Goal: Transaction & Acquisition: Book appointment/travel/reservation

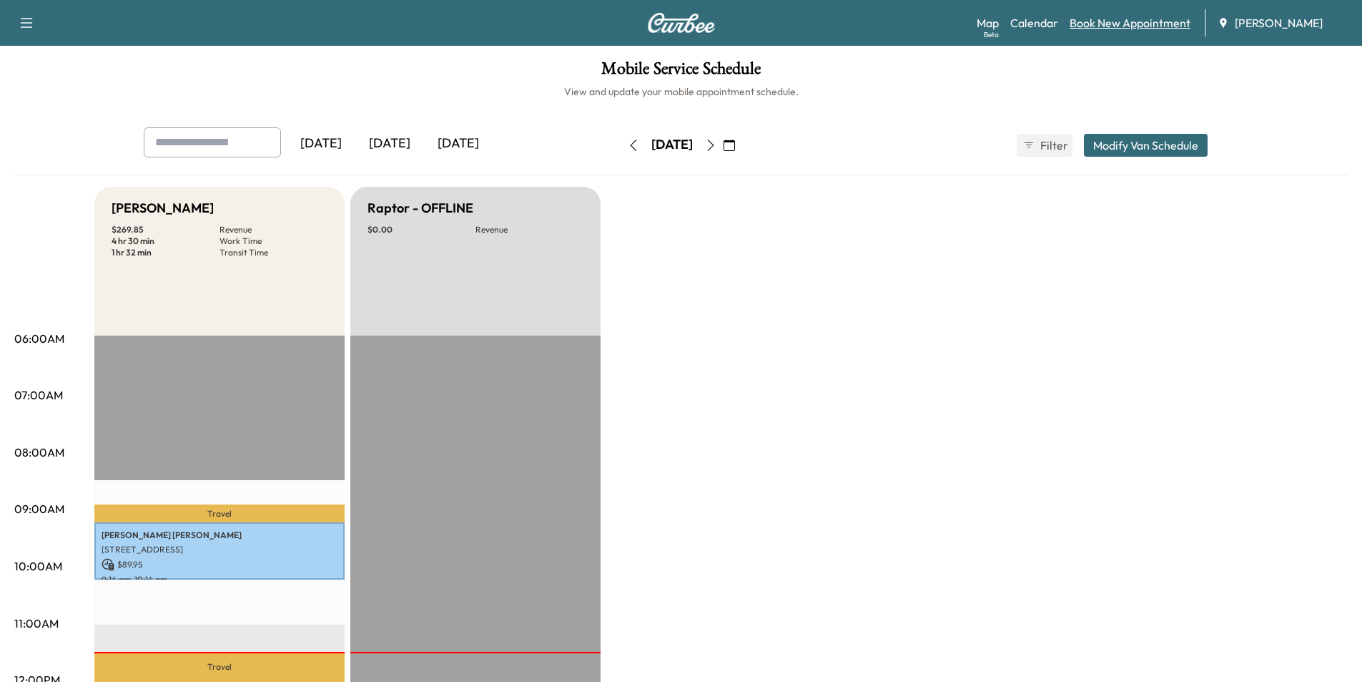
click at [1131, 26] on link "Book New Appointment" at bounding box center [1130, 22] width 121 height 17
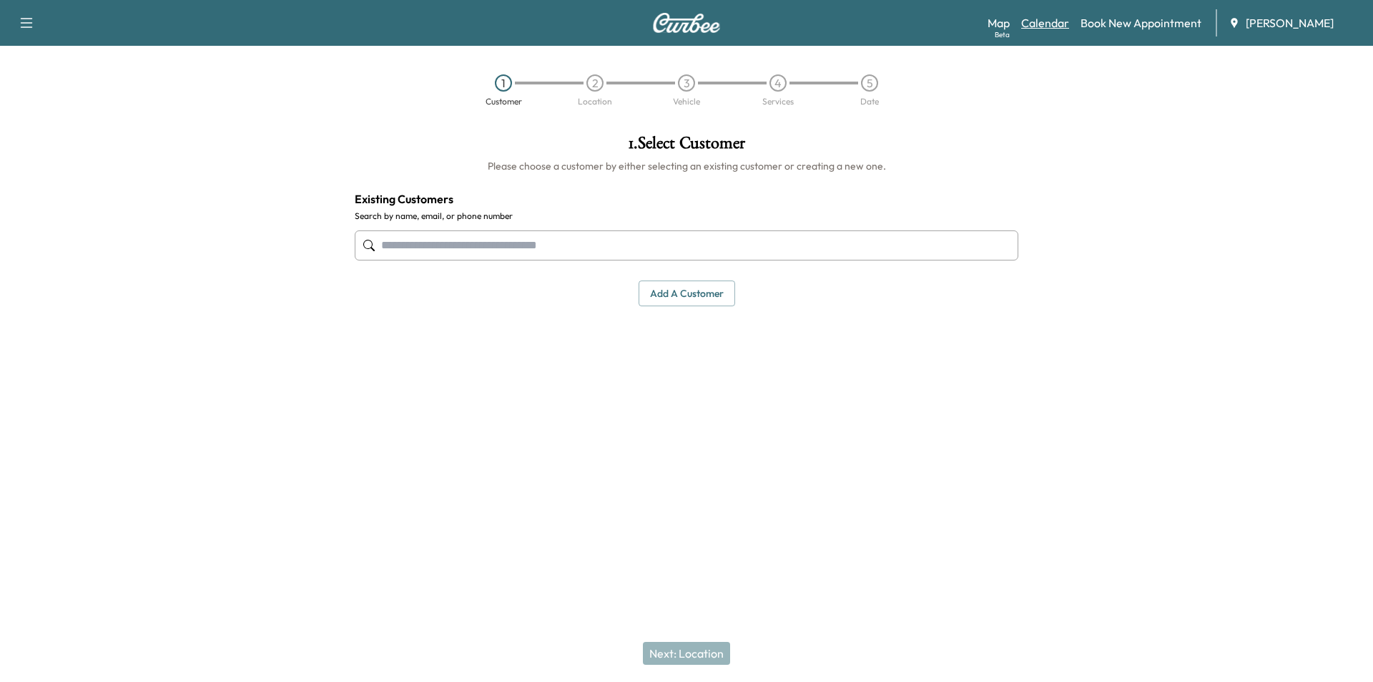
click at [1064, 26] on link "Calendar" at bounding box center [1045, 22] width 48 height 17
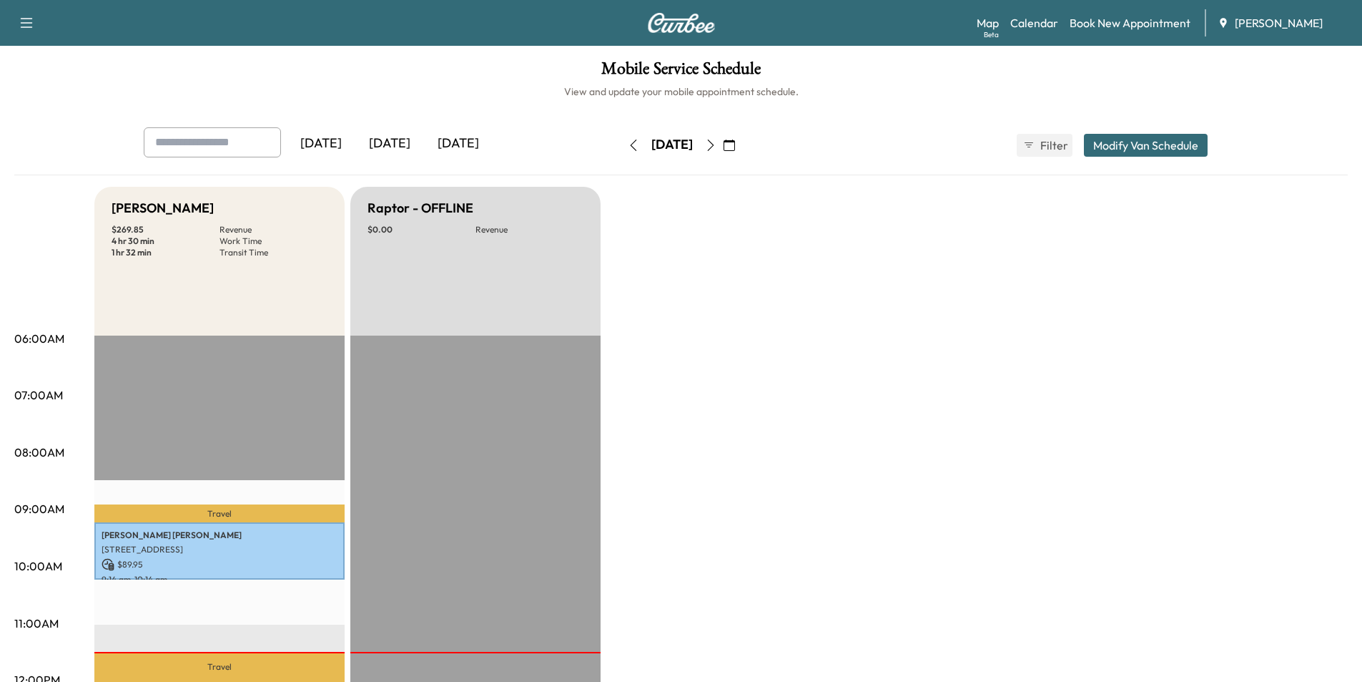
click at [742, 142] on button "button" at bounding box center [729, 145] width 24 height 23
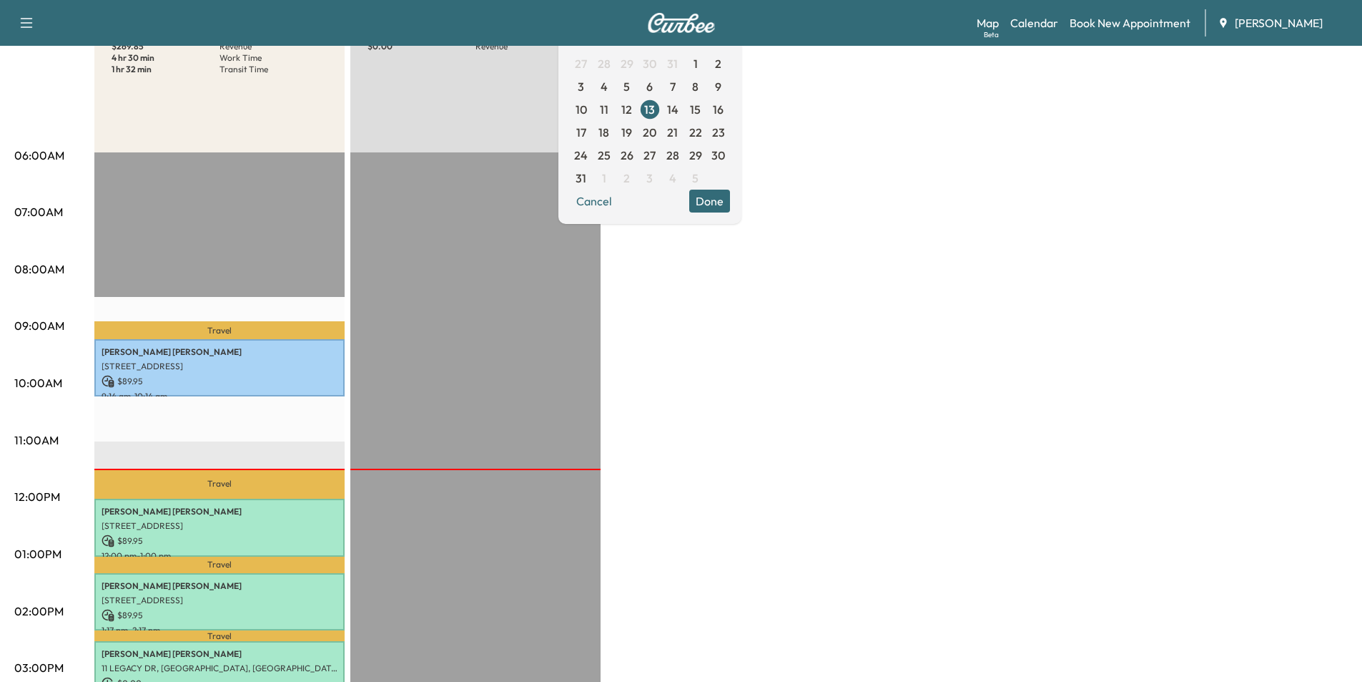
scroll to position [143, 0]
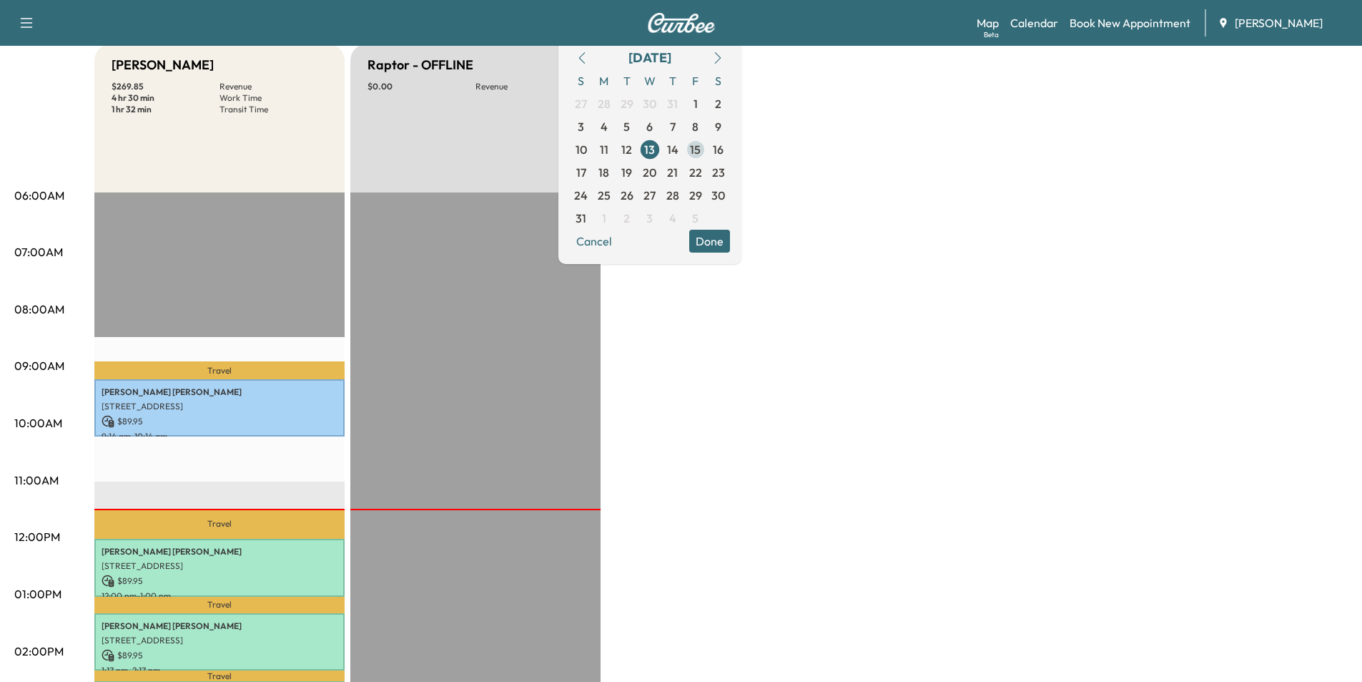
click at [701, 151] on span "15" at bounding box center [695, 149] width 11 height 17
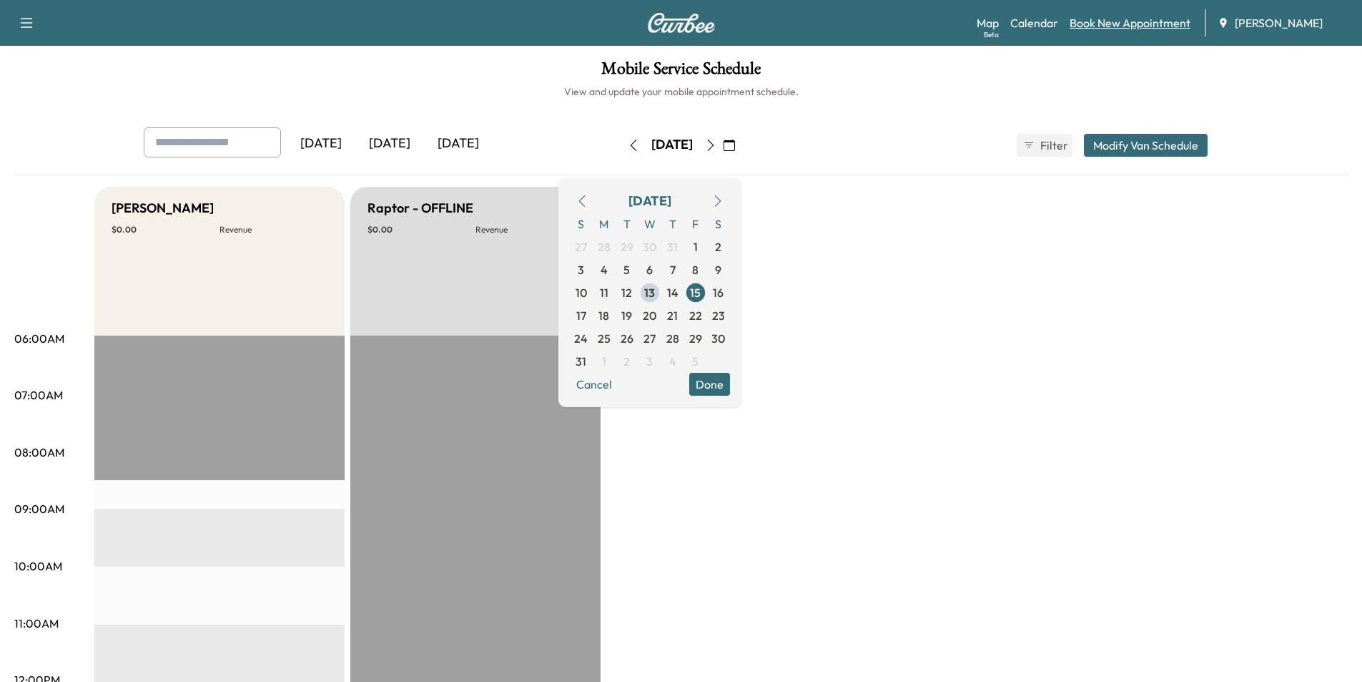
click at [1126, 24] on link "Book New Appointment" at bounding box center [1130, 22] width 121 height 17
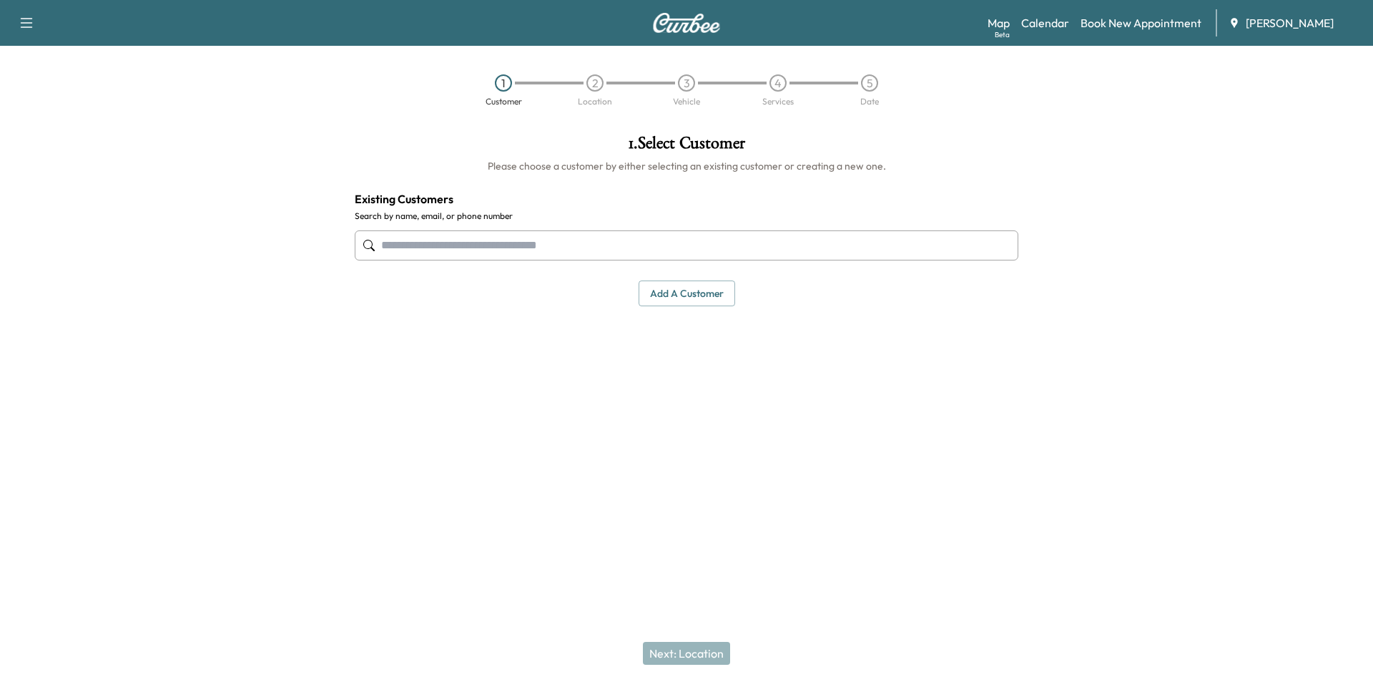
click at [548, 247] on input "text" at bounding box center [687, 245] width 664 height 30
paste input "**********"
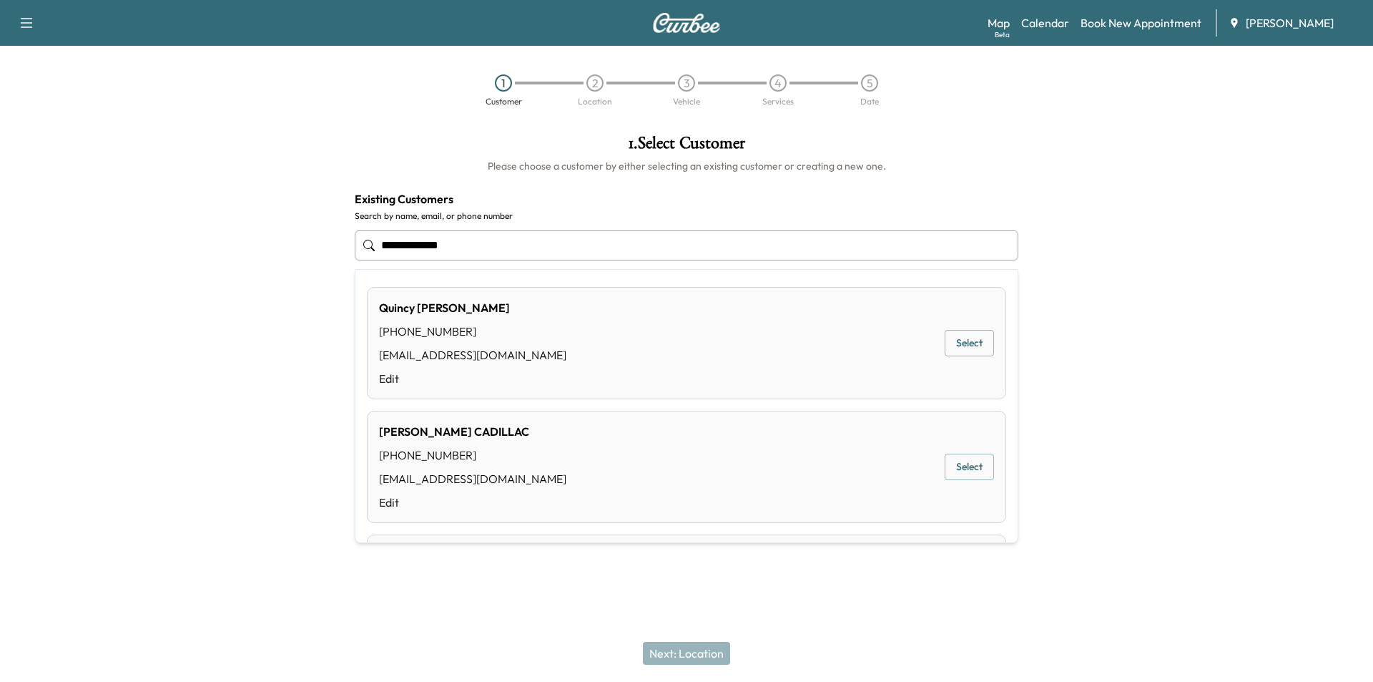
drag, startPoint x: 496, startPoint y: 245, endPoint x: 431, endPoint y: 240, distance: 65.9
click at [431, 240] on input "**********" at bounding box center [687, 245] width 664 height 30
click at [945, 354] on button "Select" at bounding box center [969, 343] width 49 height 26
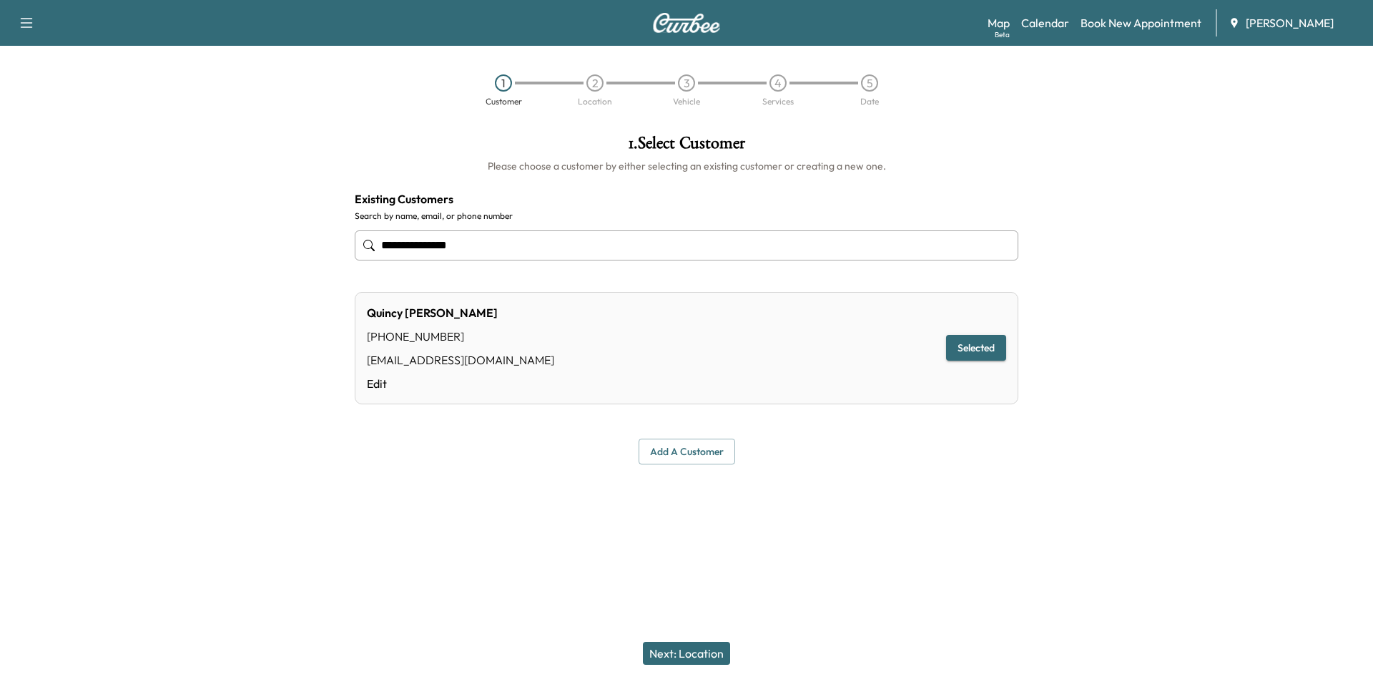
type input "**********"
click at [672, 644] on button "Next: Location" at bounding box center [686, 653] width 87 height 23
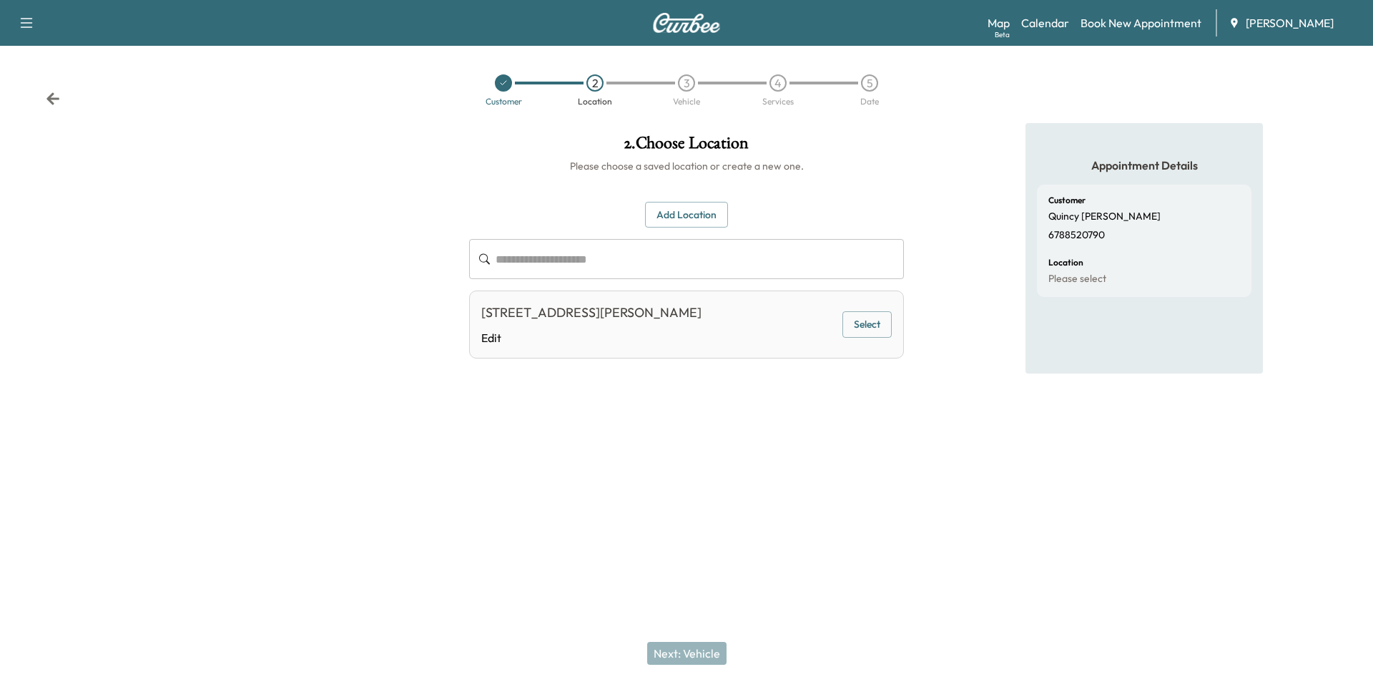
click at [873, 319] on button "Select" at bounding box center [866, 324] width 49 height 26
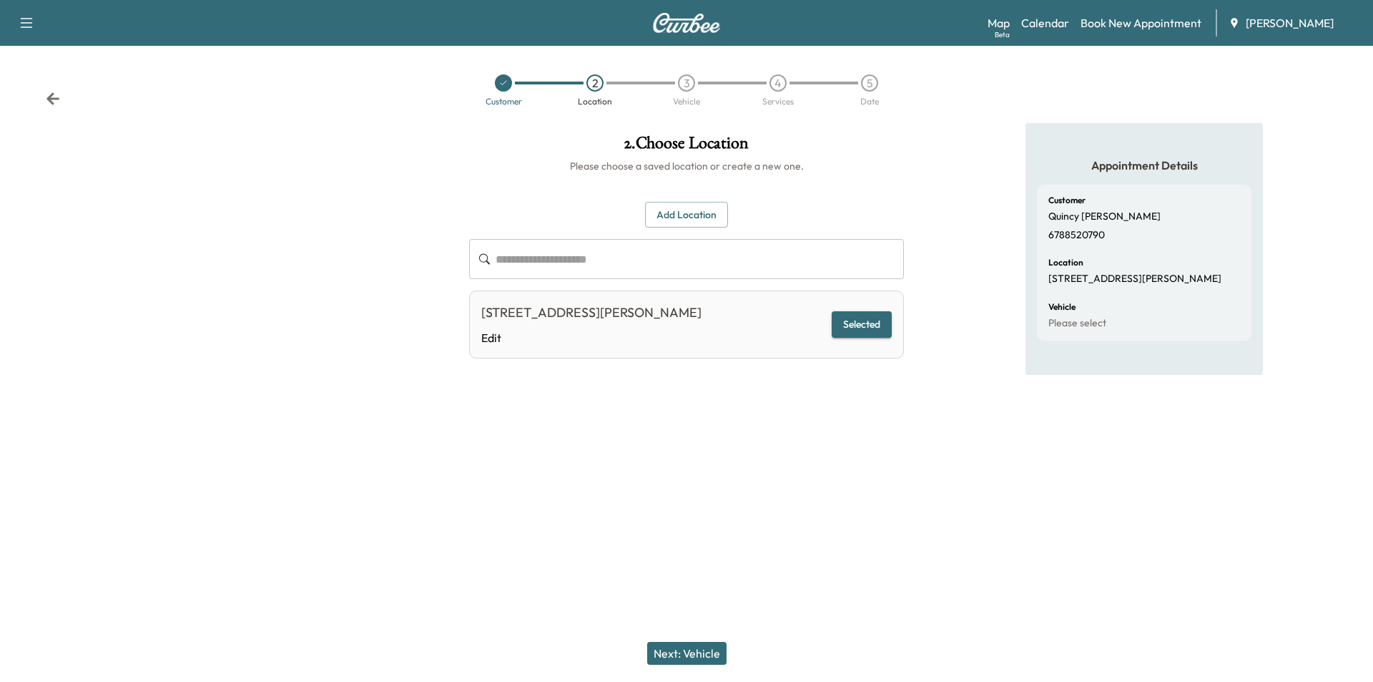
click at [684, 648] on button "Next: Vehicle" at bounding box center [686, 653] width 79 height 23
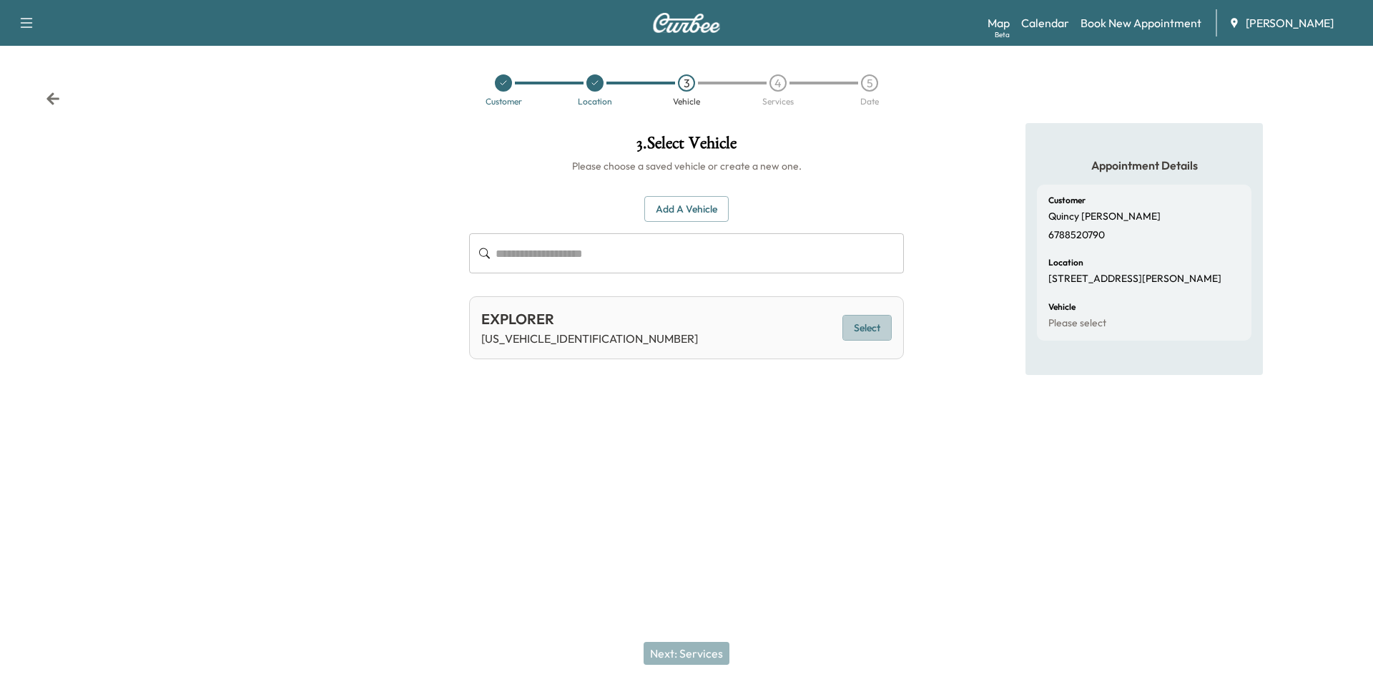
drag, startPoint x: 882, startPoint y: 331, endPoint x: 846, endPoint y: 370, distance: 53.2
click at [881, 331] on button "Select" at bounding box center [866, 328] width 49 height 26
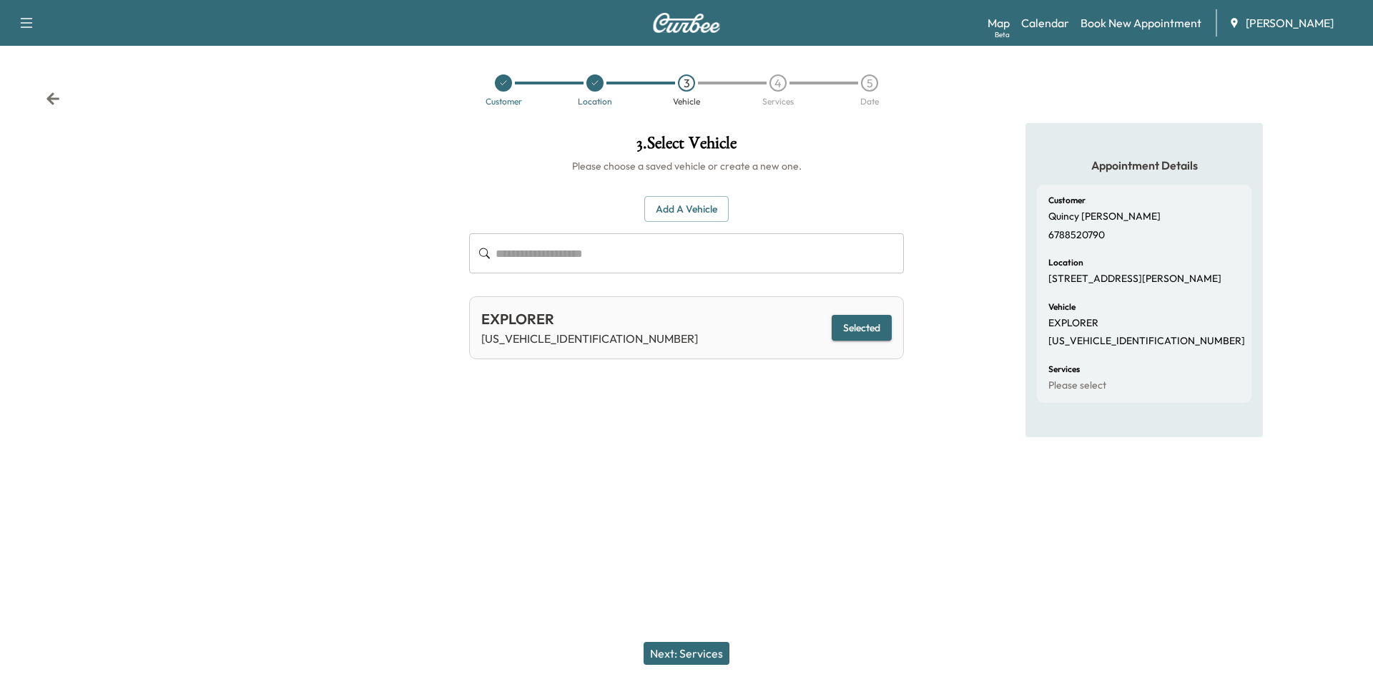
click at [724, 655] on button "Next: Services" at bounding box center [687, 653] width 86 height 23
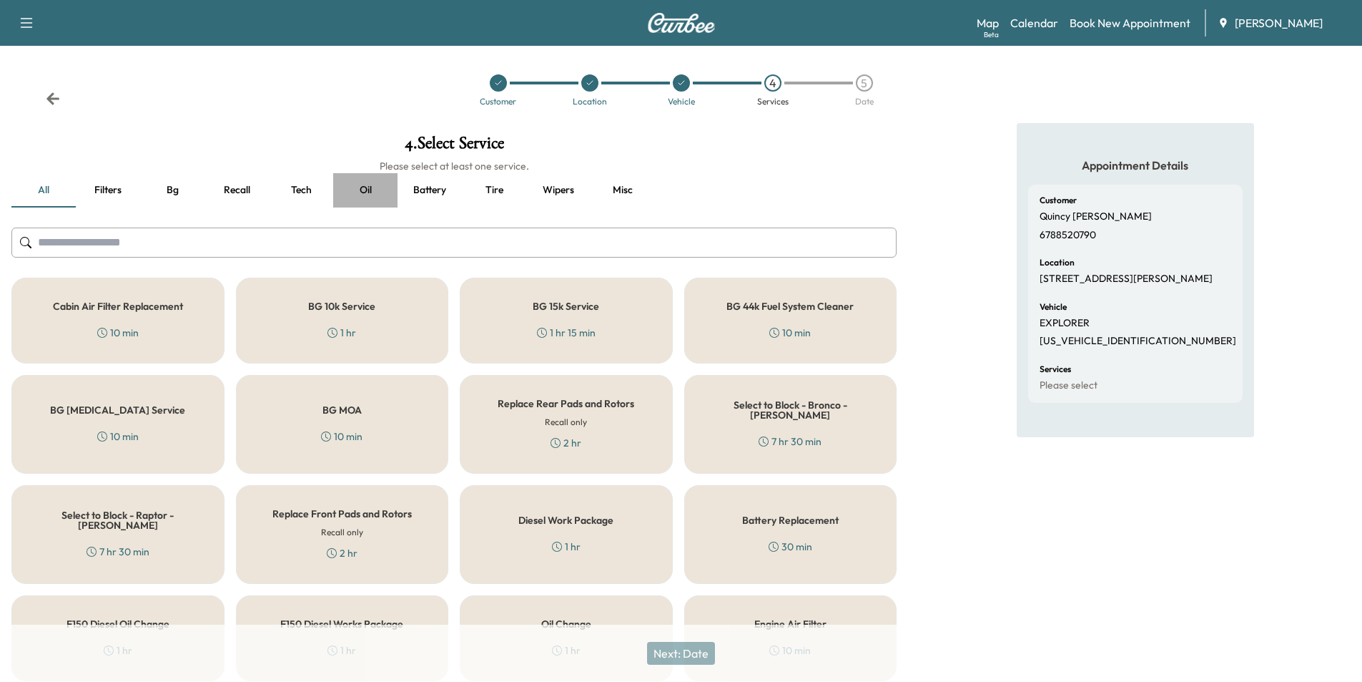
click at [369, 188] on button "Oil" at bounding box center [365, 190] width 64 height 34
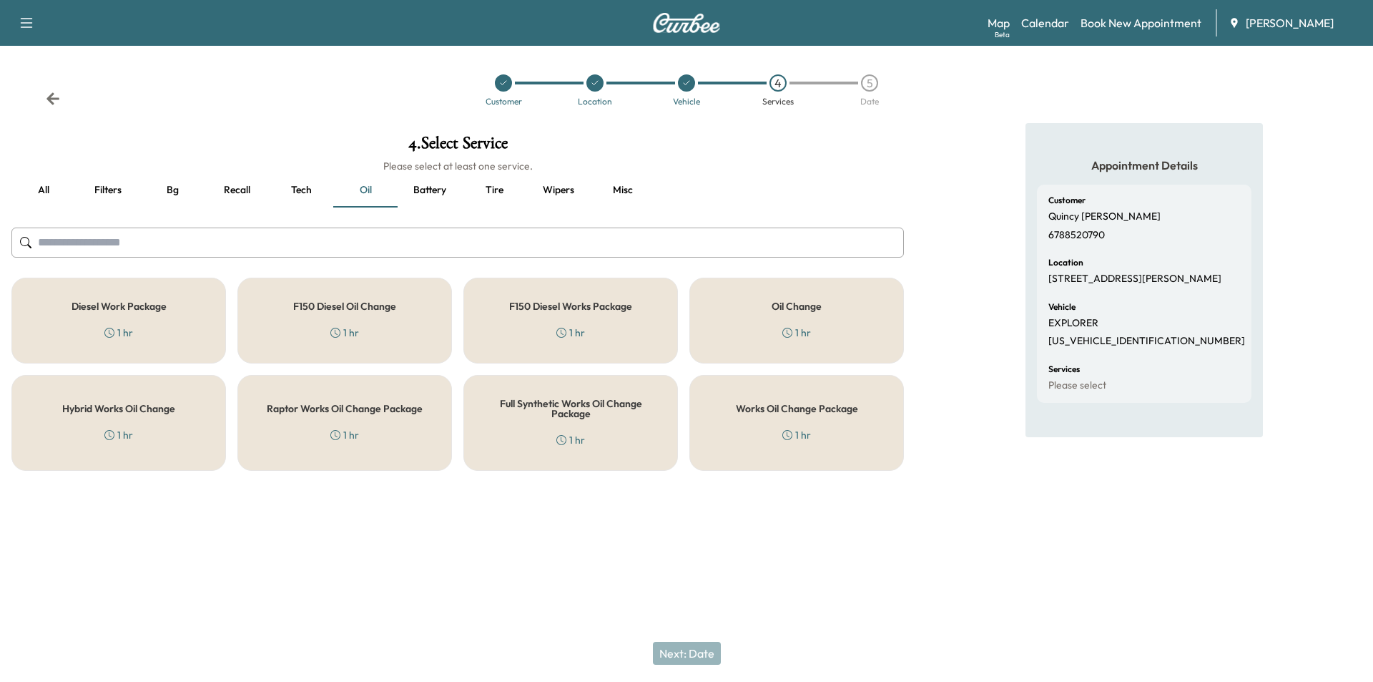
click at [575, 431] on div "Full Synthetic Works Oil Change Package 1 hr" at bounding box center [570, 423] width 215 height 96
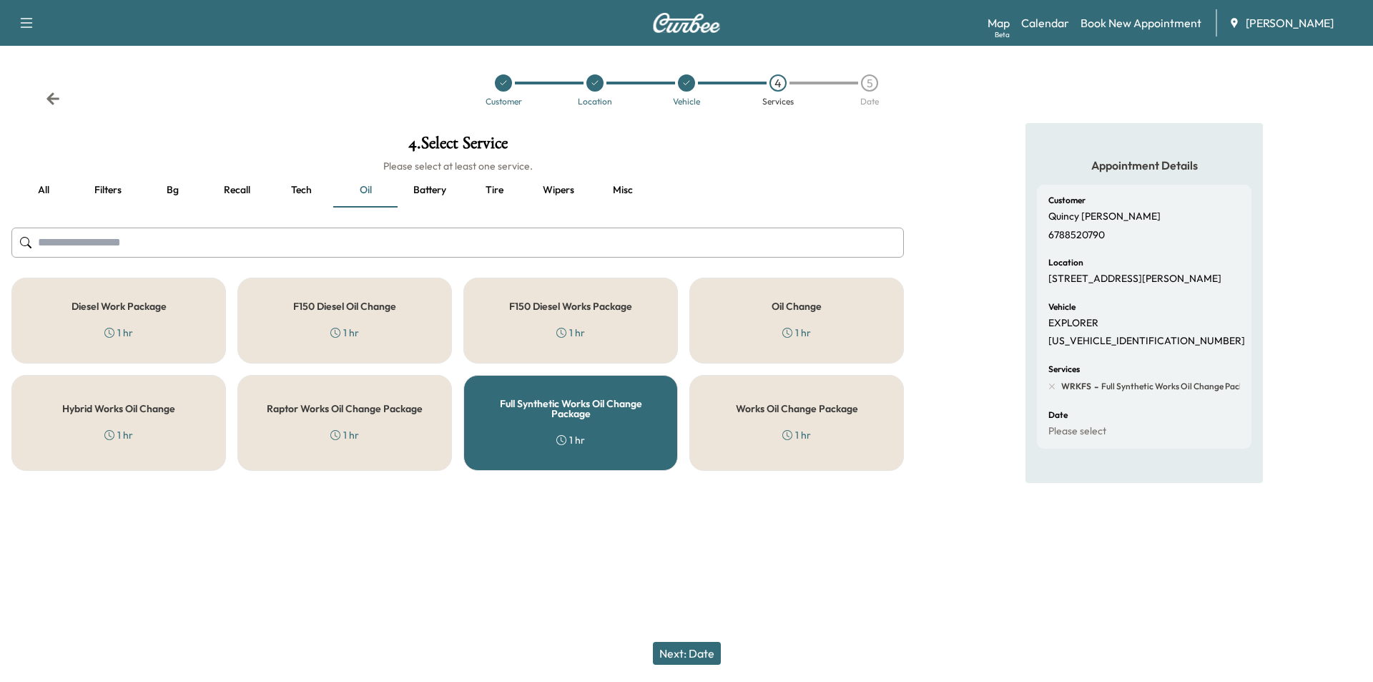
click at [704, 648] on button "Next: Date" at bounding box center [687, 653] width 68 height 23
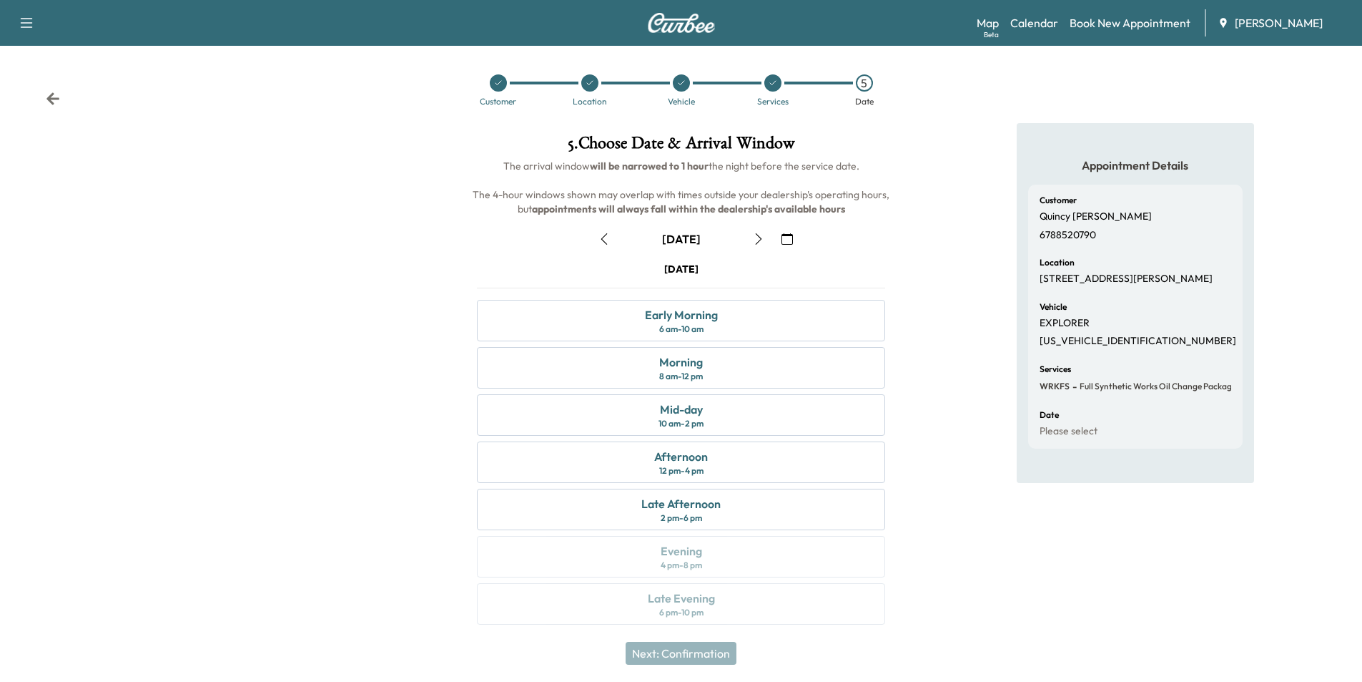
click at [782, 235] on icon "button" at bounding box center [787, 238] width 11 height 11
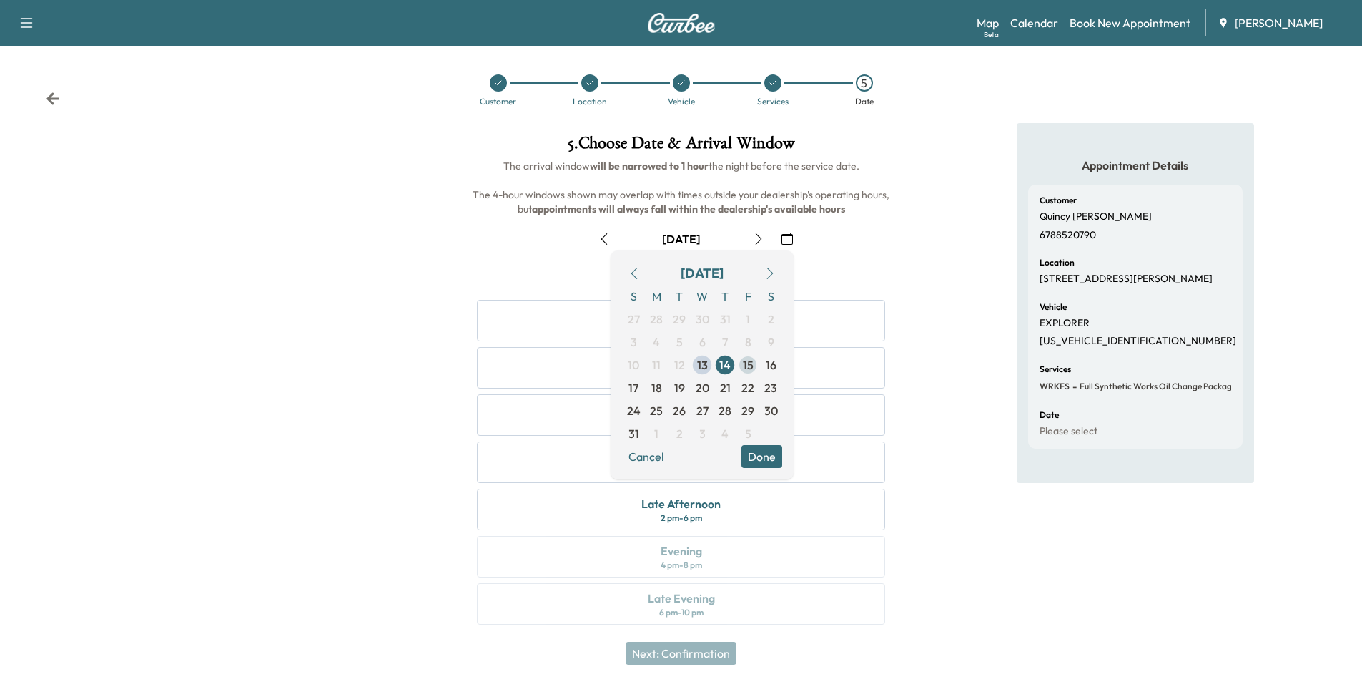
click at [740, 363] on span "15" at bounding box center [748, 364] width 23 height 23
click at [761, 460] on button "Done" at bounding box center [762, 456] width 41 height 23
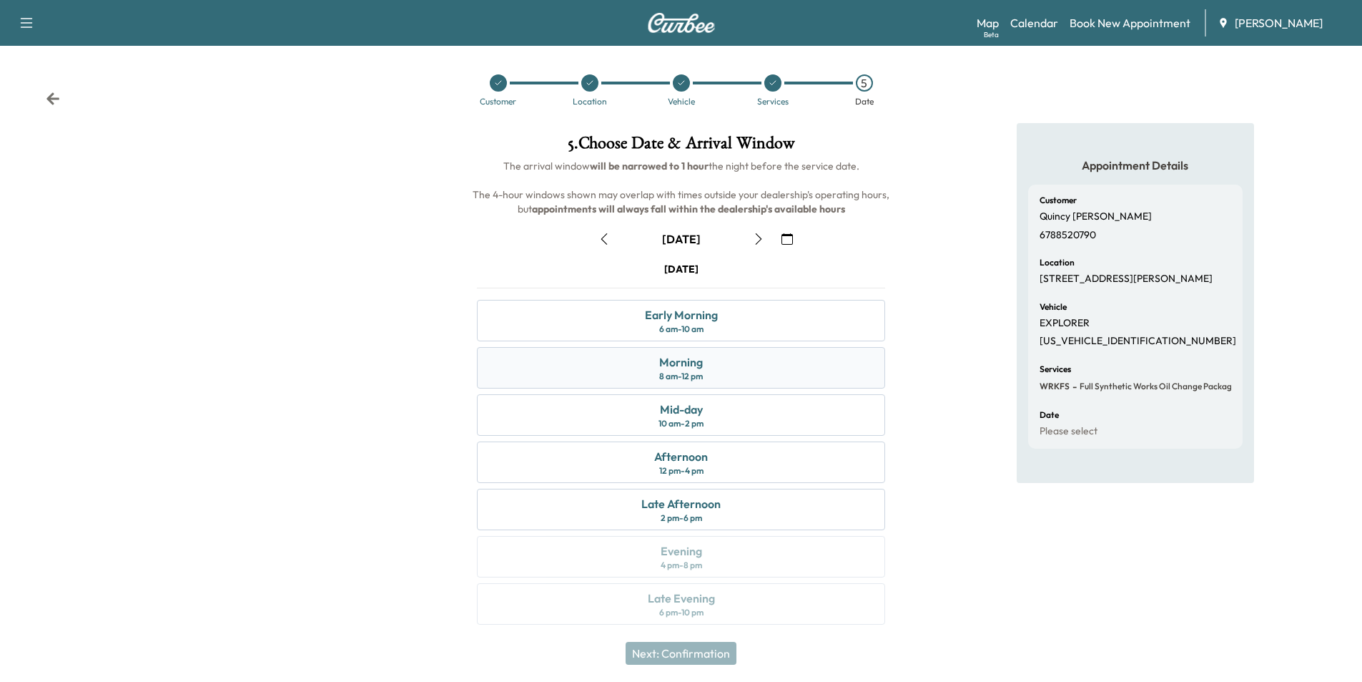
click at [683, 373] on div "8 am - 12 pm" at bounding box center [681, 375] width 44 height 11
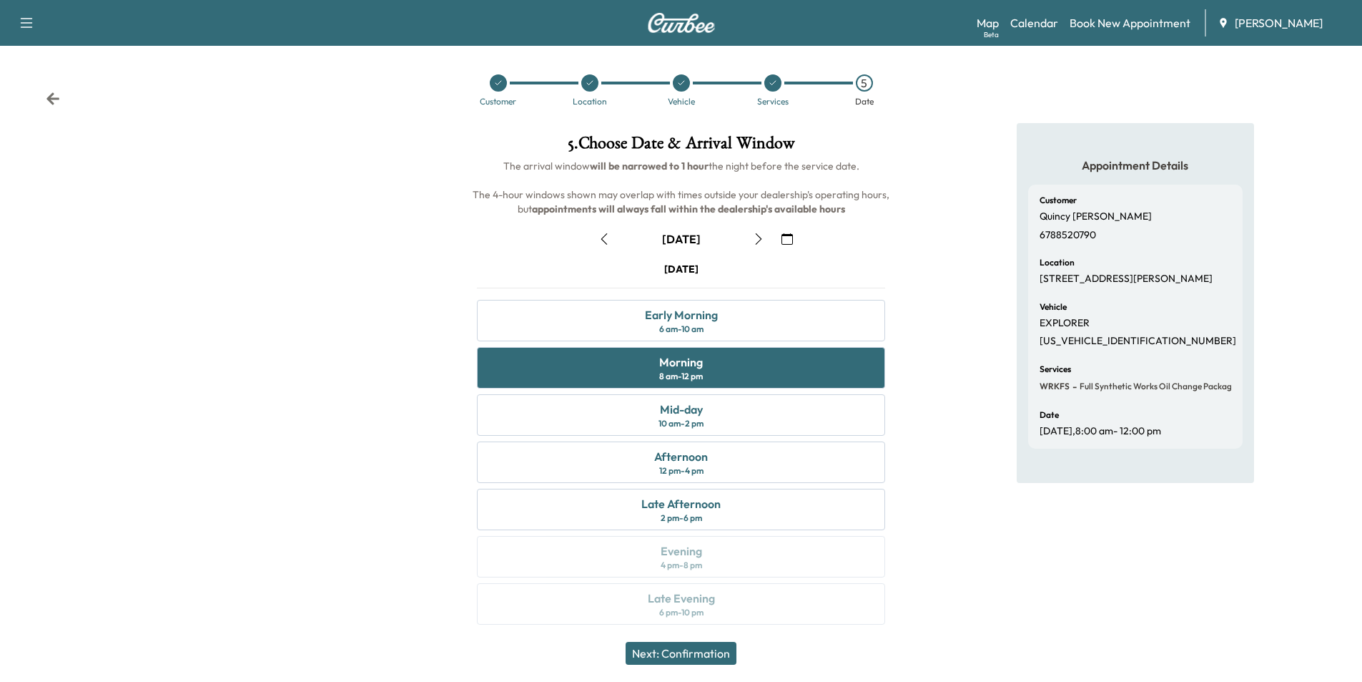
click at [692, 654] on button "Next: Confirmation" at bounding box center [681, 653] width 111 height 23
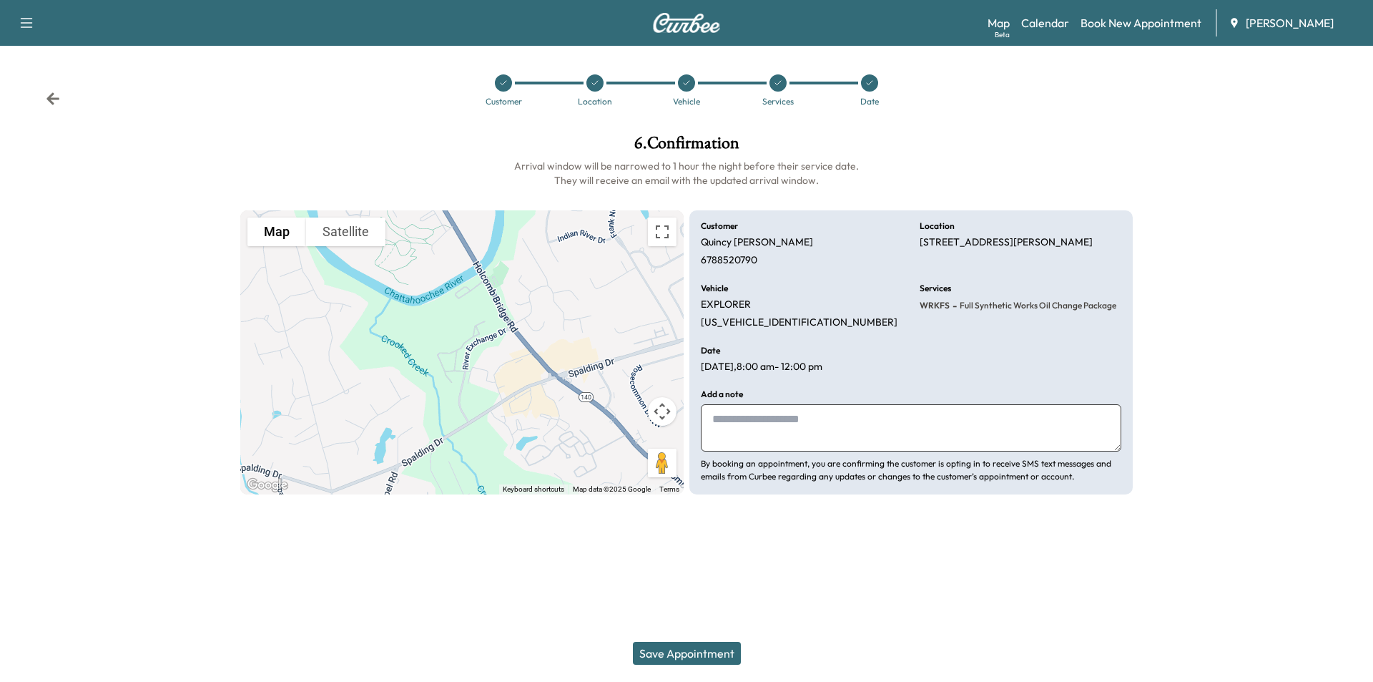
click at [694, 656] on button "Save Appointment" at bounding box center [687, 653] width 108 height 23
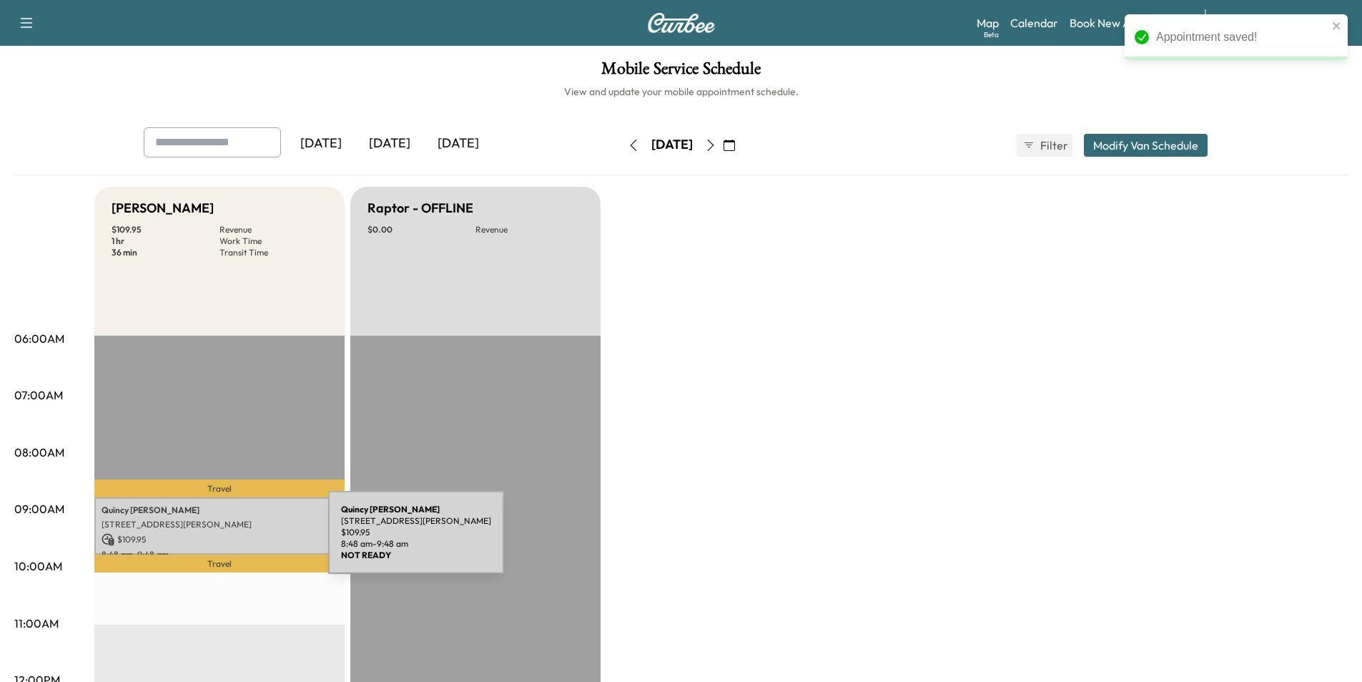
click at [221, 541] on p "$ 109.95" at bounding box center [220, 539] width 236 height 13
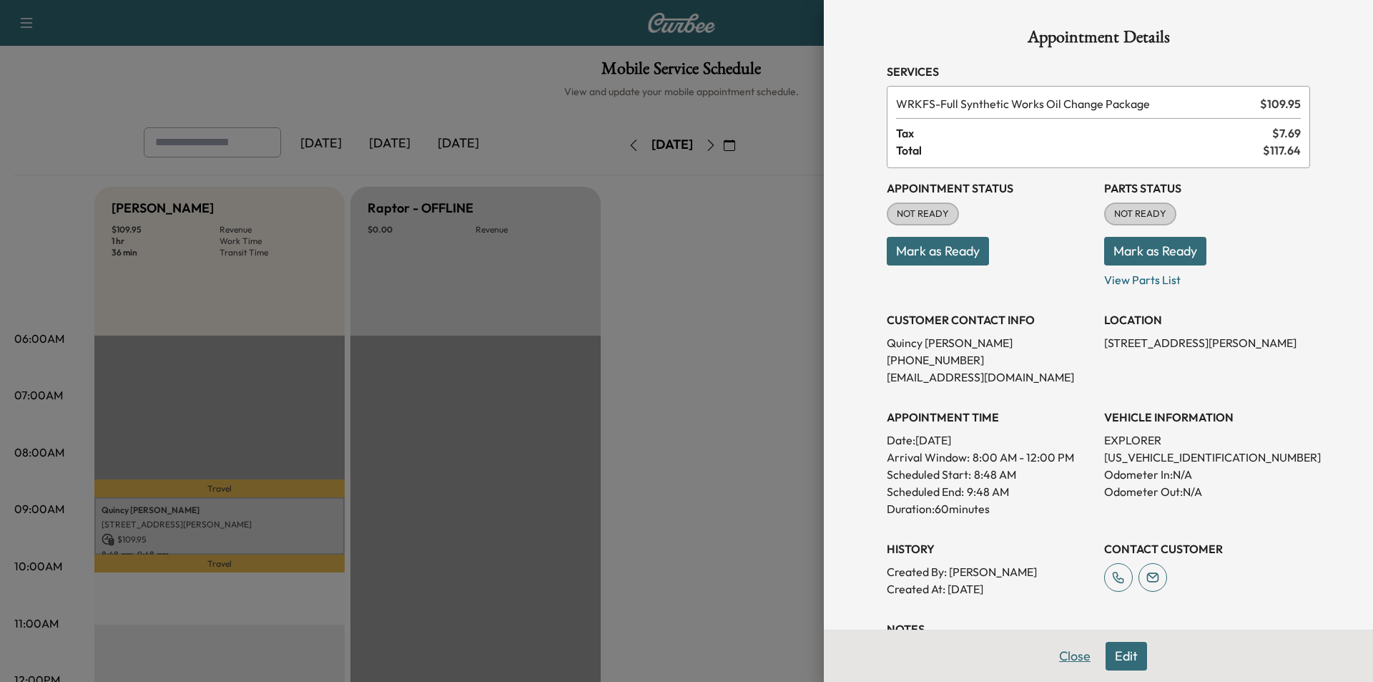
click at [1056, 655] on button "Close" at bounding box center [1075, 656] width 50 height 29
